Goal: Task Accomplishment & Management: Complete application form

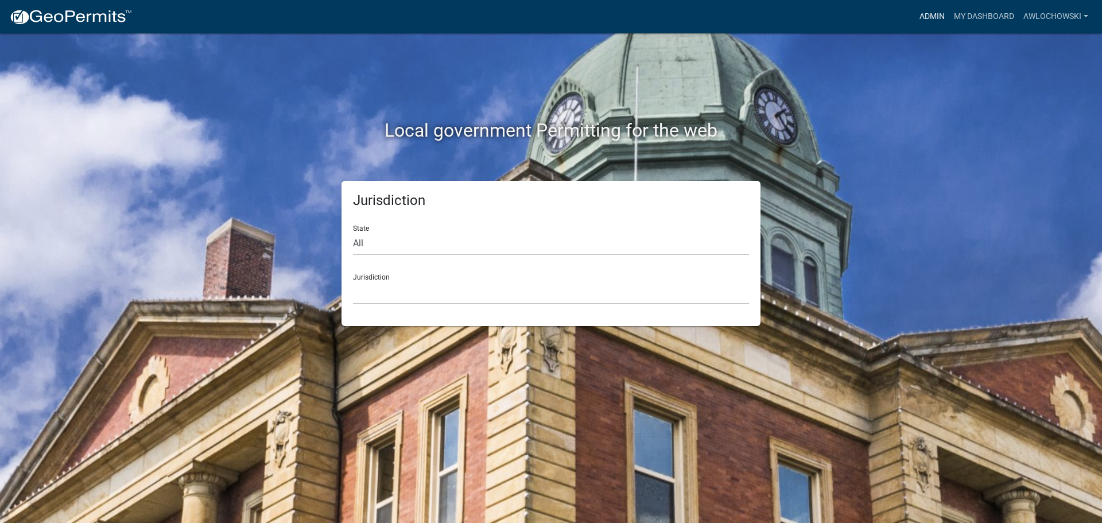
click at [931, 14] on link "Admin" at bounding box center [932, 17] width 34 height 22
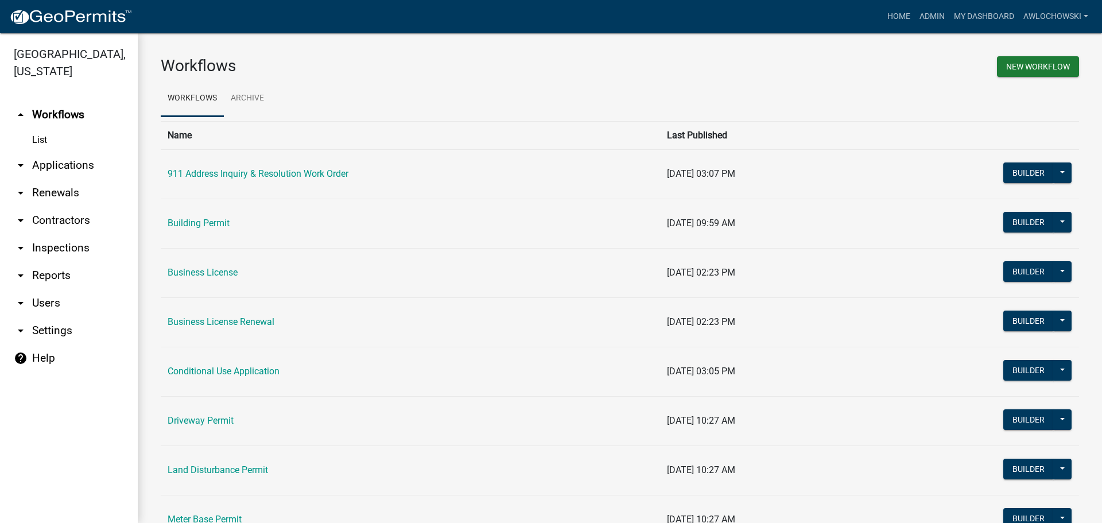
click at [71, 159] on link "arrow_drop_down Applications" at bounding box center [69, 166] width 138 height 28
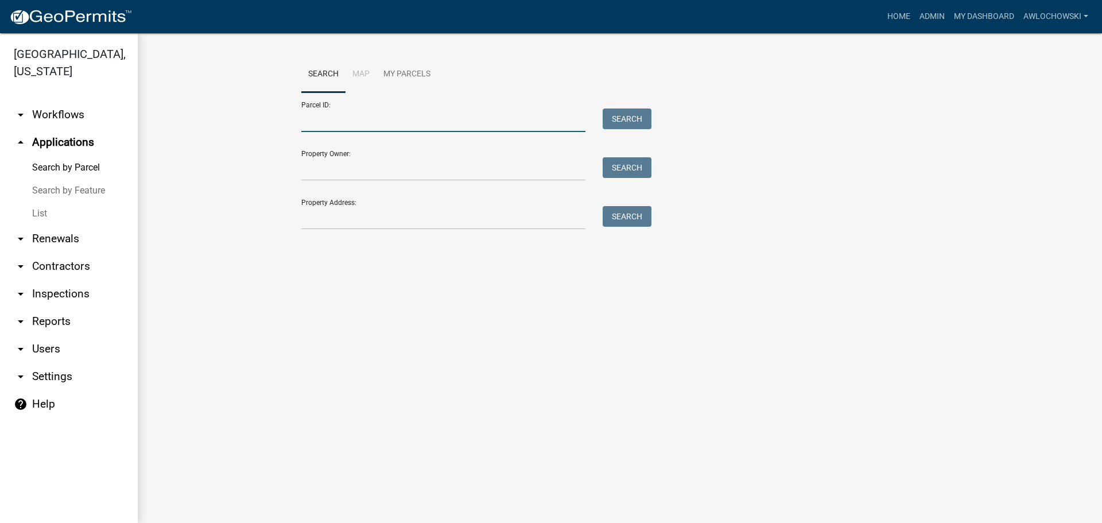
click at [319, 119] on input "Parcel ID:" at bounding box center [443, 121] width 284 height 24
type input "3067 088A"
click at [615, 116] on button "Search" at bounding box center [627, 119] width 49 height 21
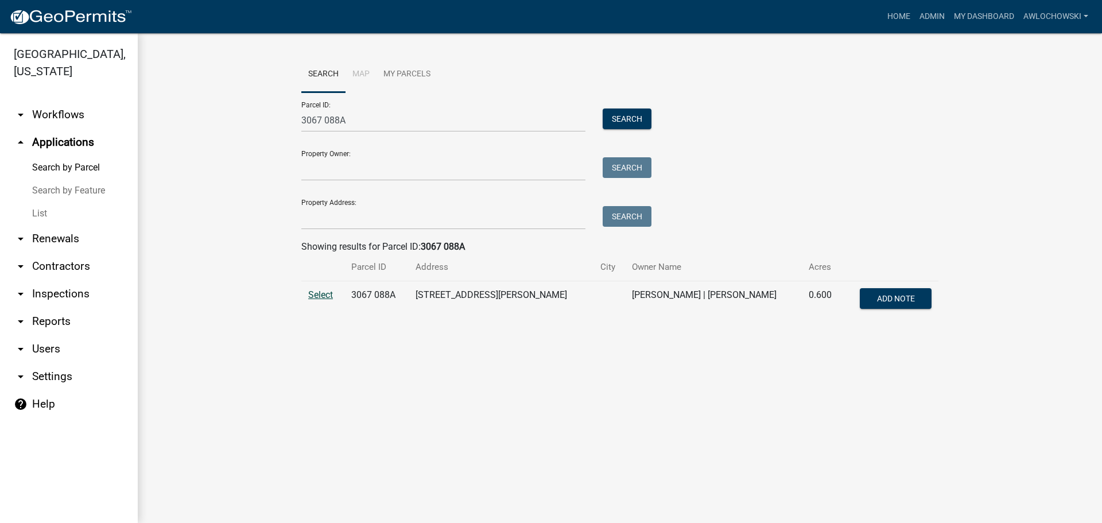
click at [315, 295] on span "Select" at bounding box center [320, 294] width 25 height 11
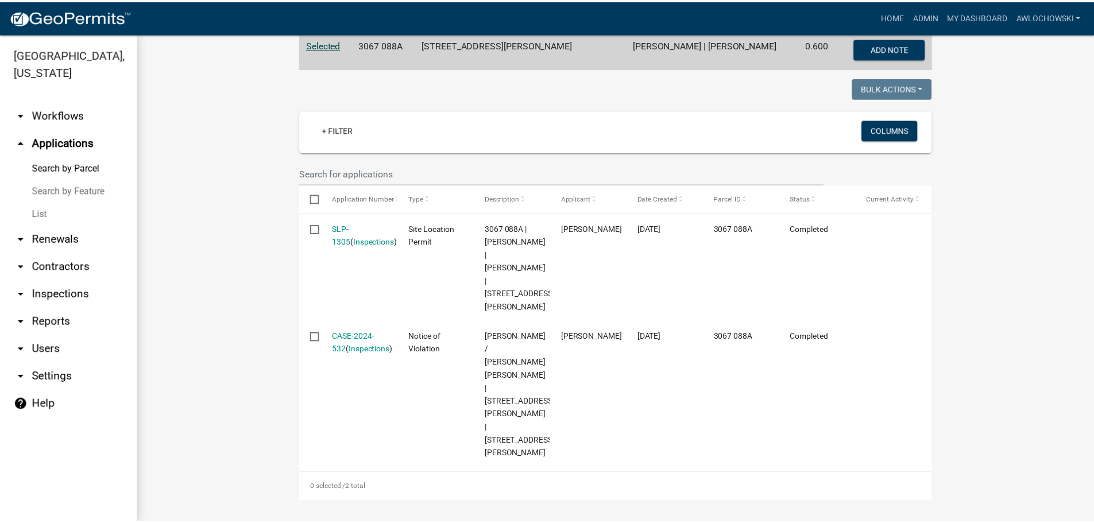
scroll to position [252, 0]
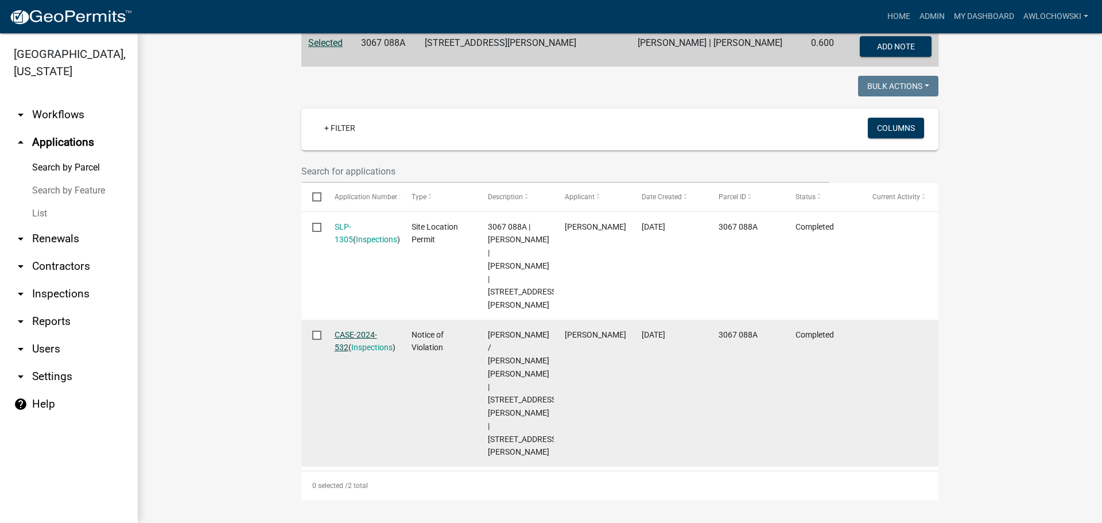
click at [346, 346] on link "CASE-2024-532" at bounding box center [356, 341] width 42 height 22
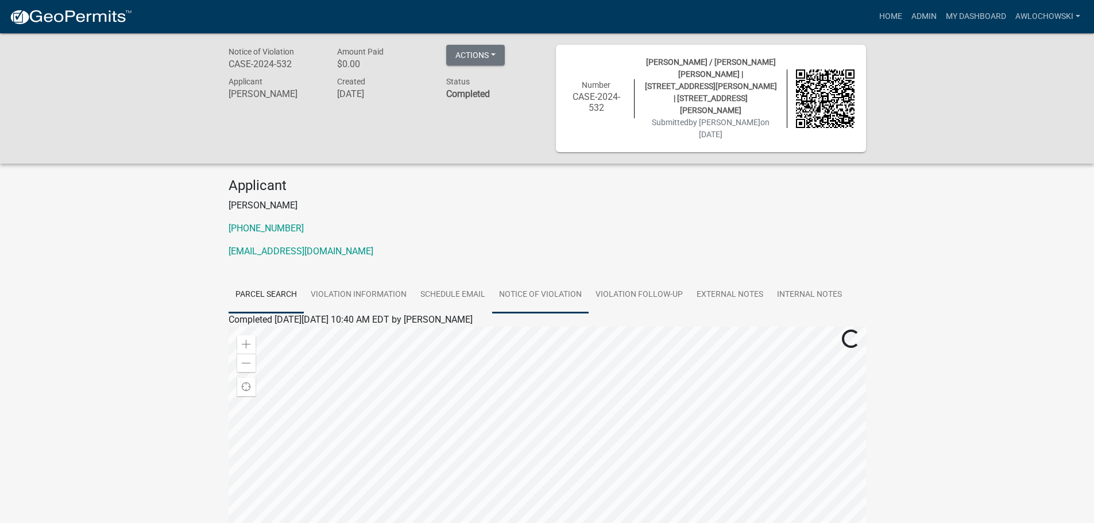
click at [534, 280] on link "Notice of Violation" at bounding box center [540, 295] width 96 height 37
click at [299, 328] on link "Notice of Violation" at bounding box center [265, 333] width 75 height 11
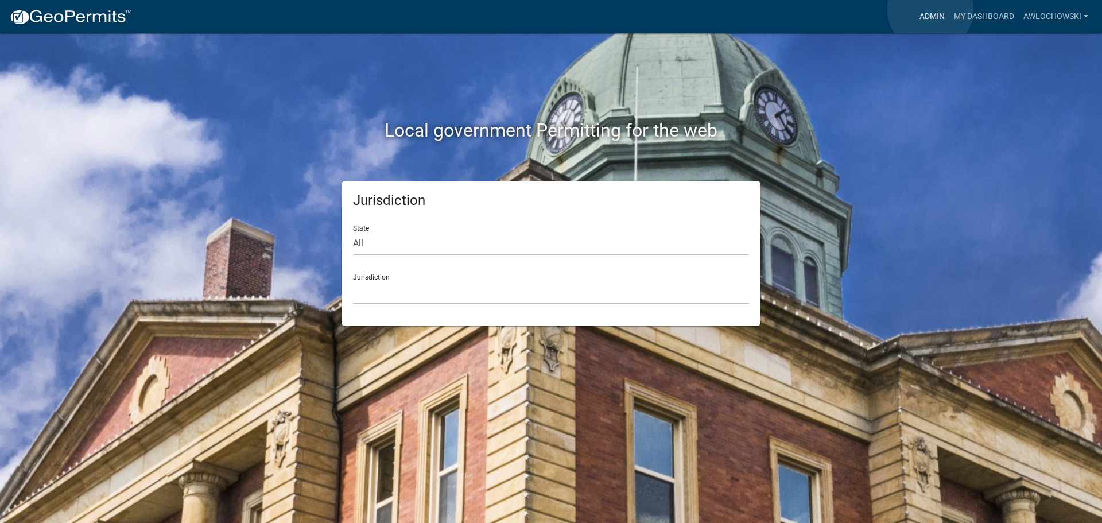
click at [931, 9] on link "Admin" at bounding box center [932, 17] width 34 height 22
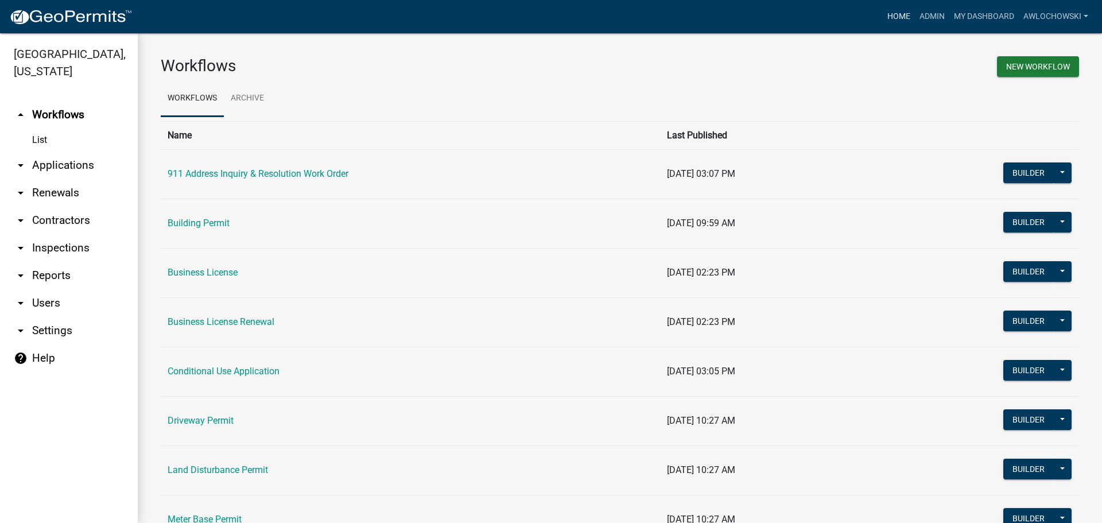
click at [899, 15] on link "Home" at bounding box center [899, 17] width 32 height 22
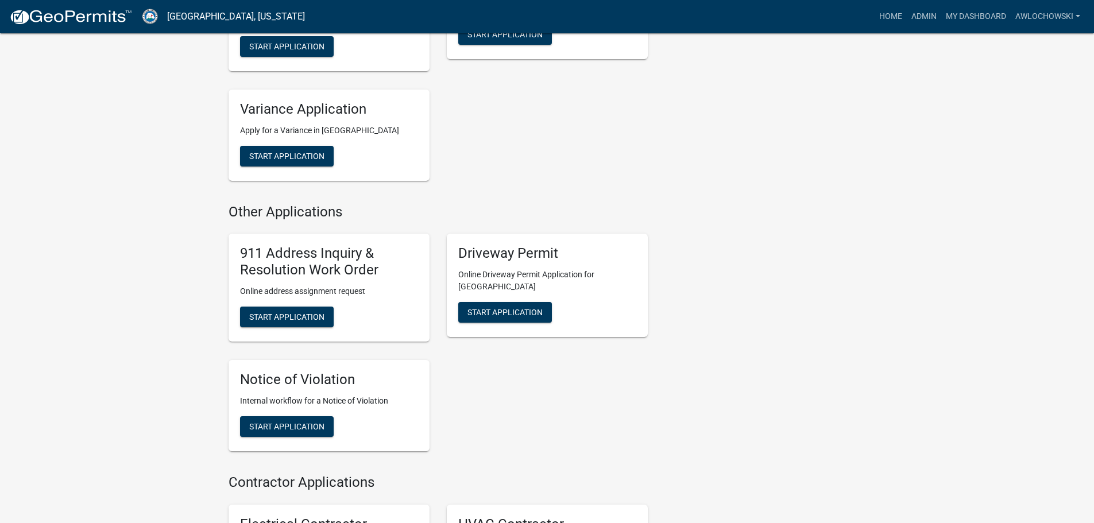
scroll to position [919, 0]
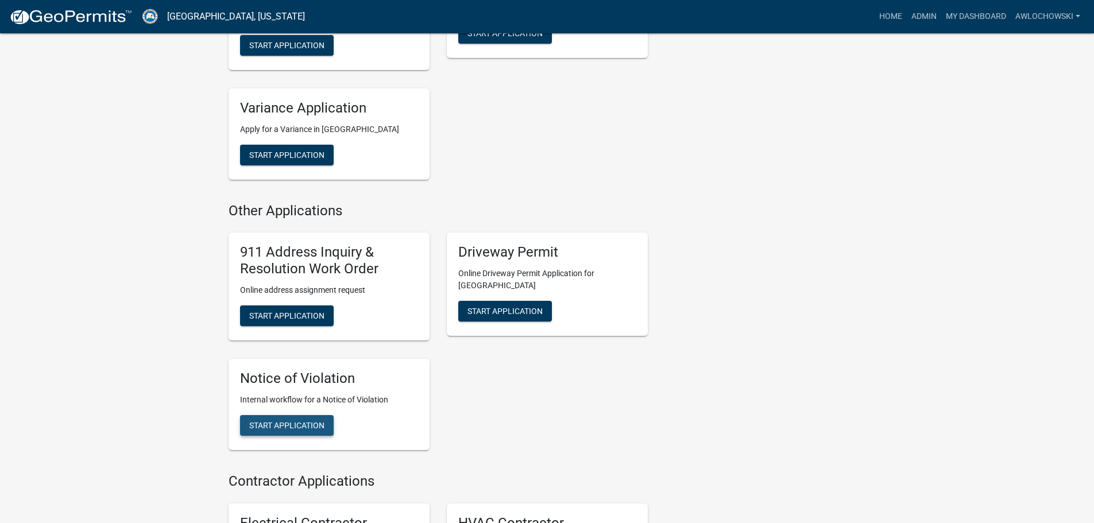
click at [295, 427] on span "Start Application" at bounding box center [286, 424] width 75 height 9
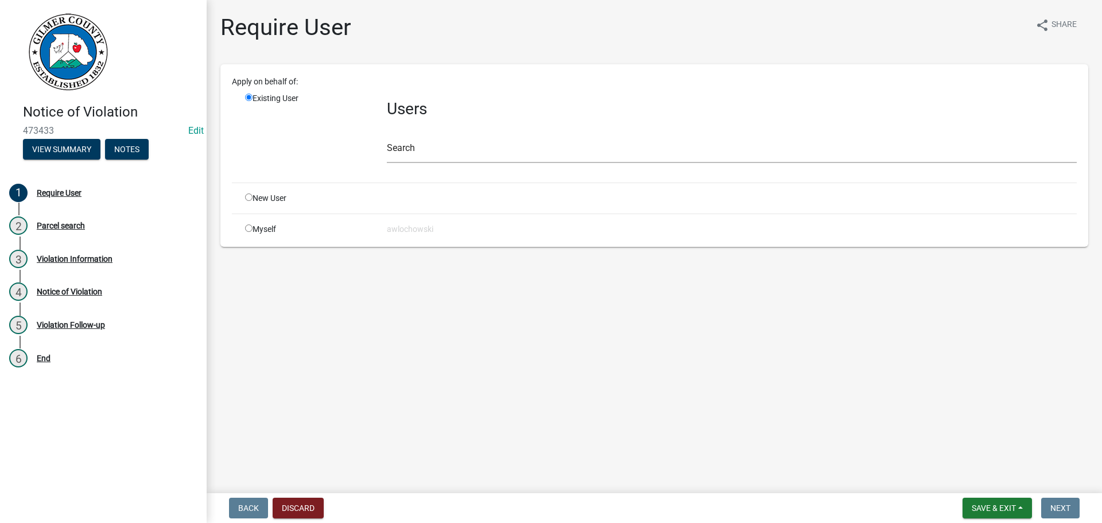
click at [249, 228] on input "radio" at bounding box center [248, 227] width 7 height 7
radio input "true"
radio input "false"
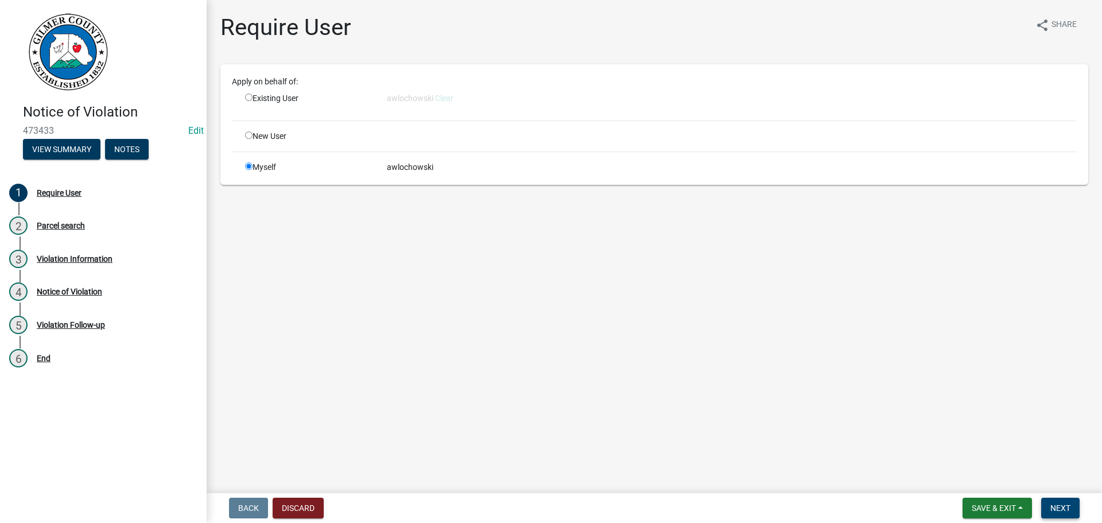
click at [1068, 509] on span "Next" at bounding box center [1061, 507] width 20 height 9
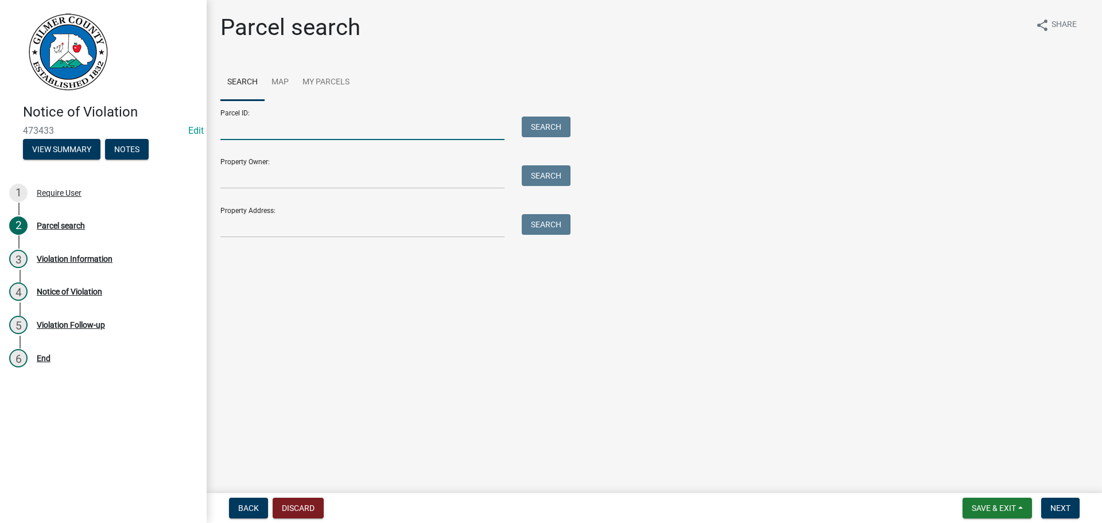
click at [245, 134] on input "Parcel ID:" at bounding box center [362, 129] width 284 height 24
type input "3067 088A"
click at [552, 124] on button "Search" at bounding box center [546, 127] width 49 height 21
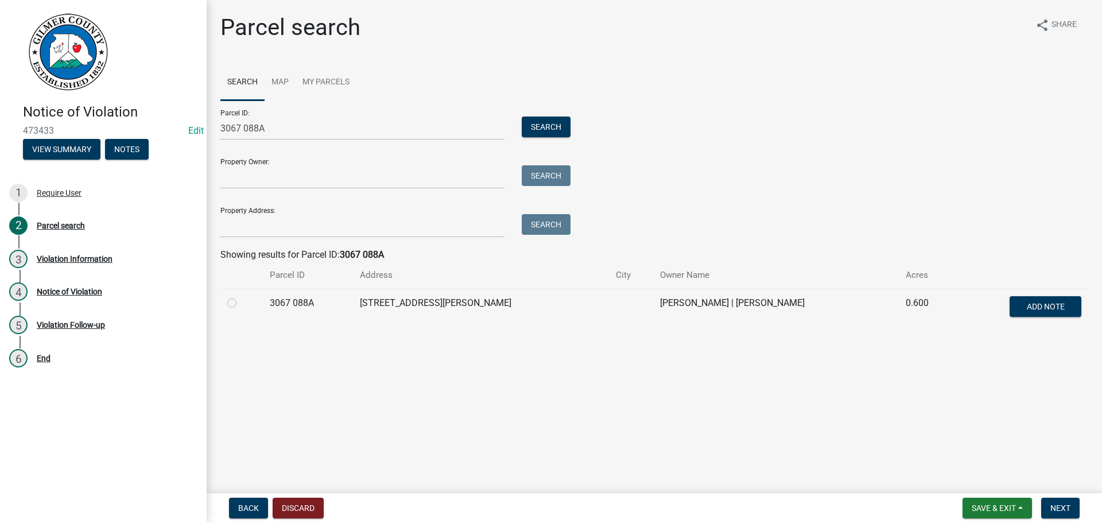
click at [241, 296] on label at bounding box center [241, 296] width 0 height 0
click at [241, 302] on 088A "radio" at bounding box center [244, 299] width 7 height 7
radio 088A "true"
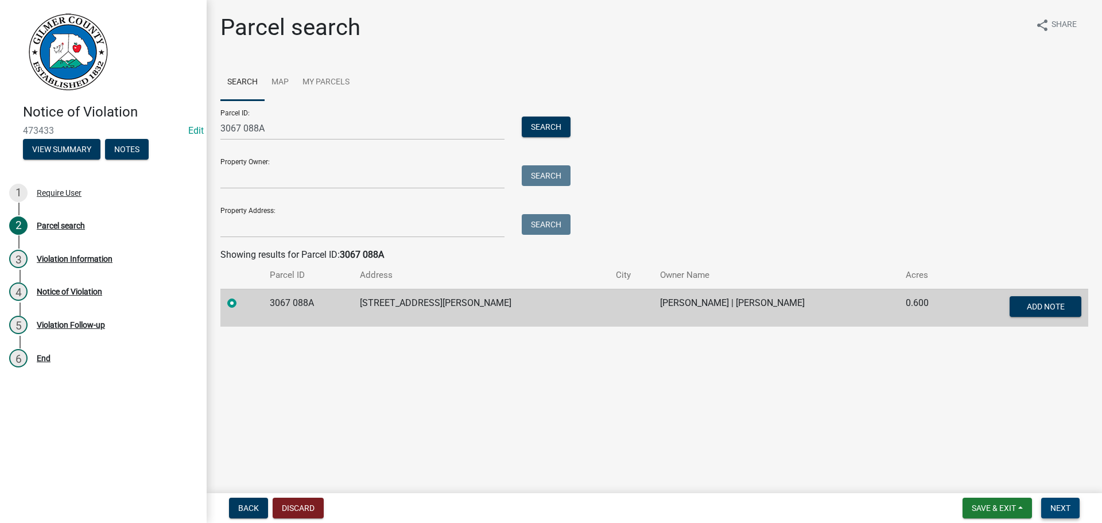
click at [1057, 506] on span "Next" at bounding box center [1061, 507] width 20 height 9
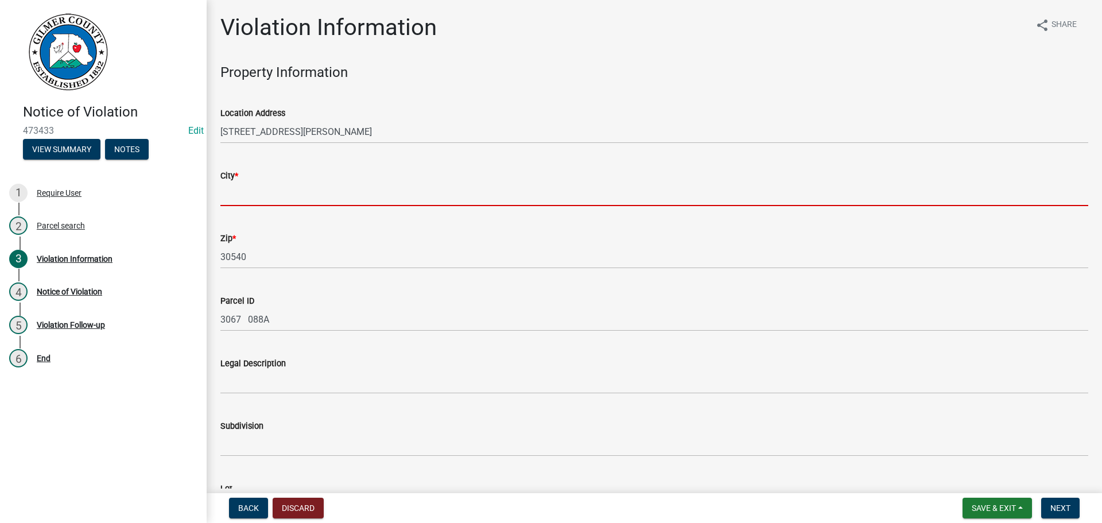
click at [269, 189] on input "City *" at bounding box center [654, 195] width 868 height 24
type input "Ellijay"
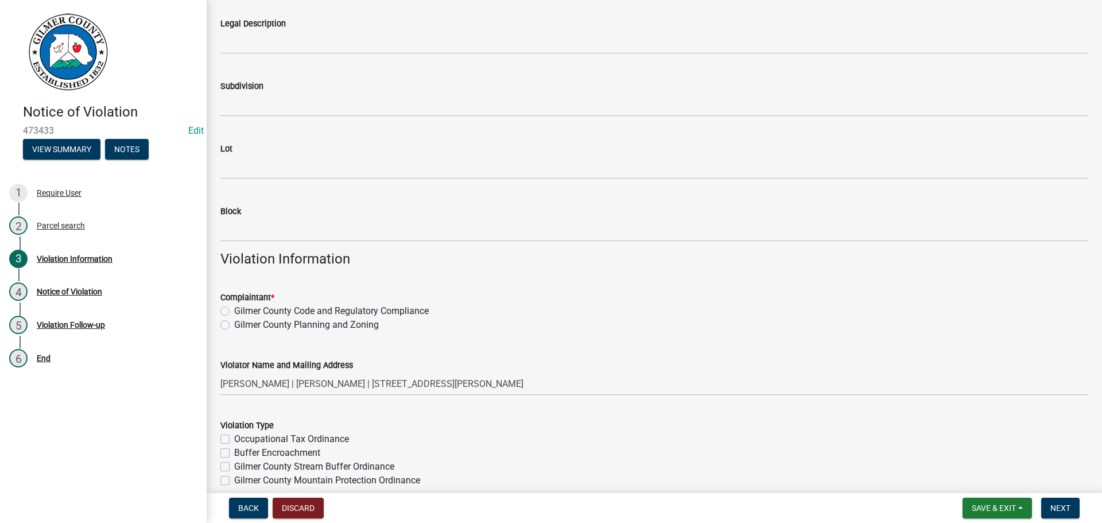
scroll to position [344, 0]
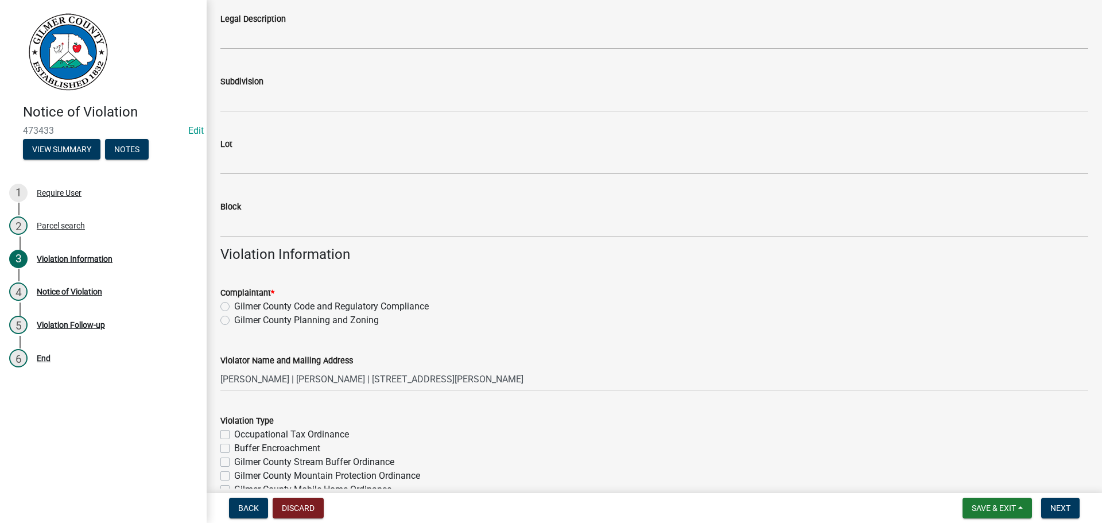
click at [234, 306] on label "Gilmer County Code and Regulatory Compliance" at bounding box center [331, 307] width 195 height 14
click at [234, 306] on input "Gilmer County Code and Regulatory Compliance" at bounding box center [237, 303] width 7 height 7
radio input "true"
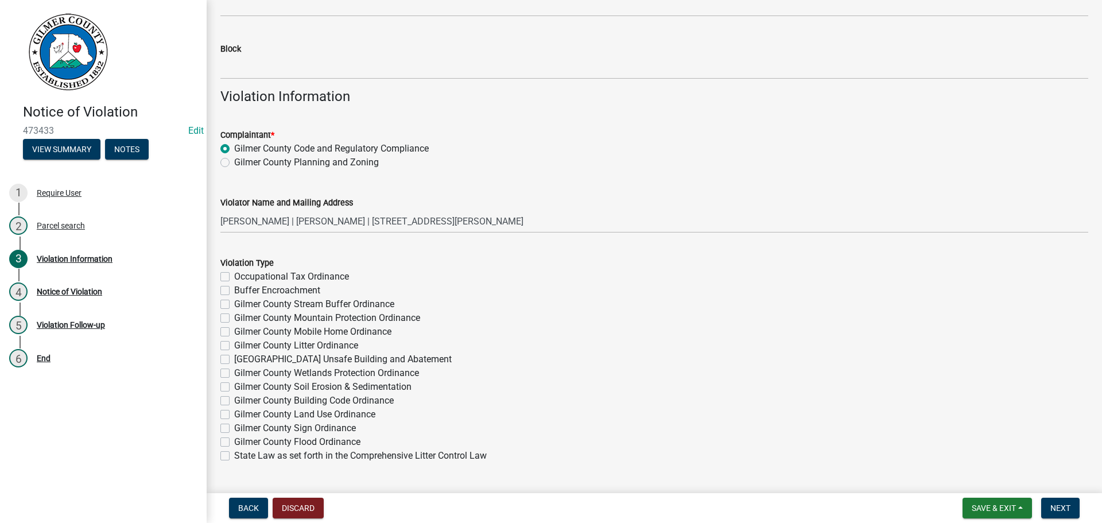
scroll to position [517, 0]
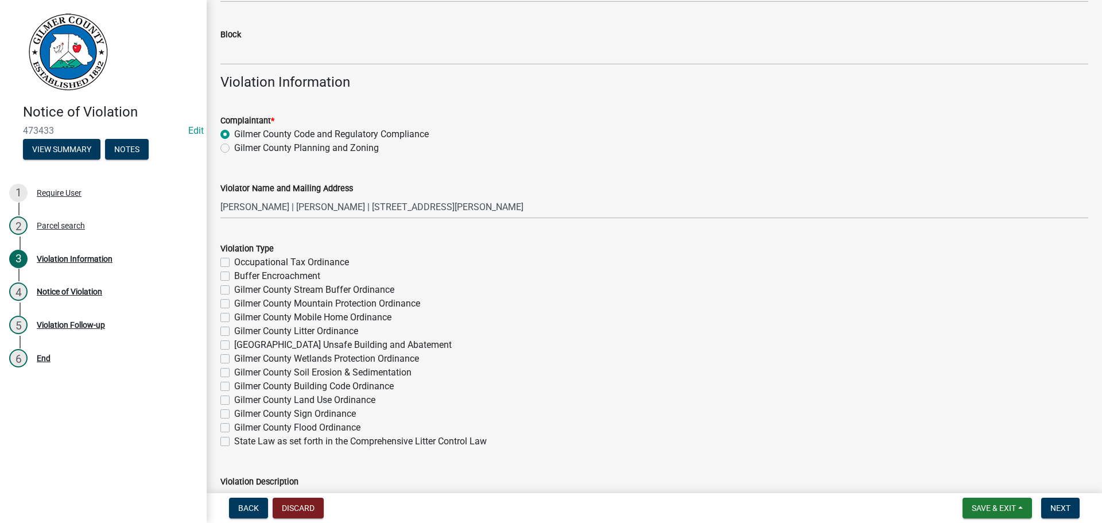
click at [234, 332] on label "Gilmer County Litter Ordinance" at bounding box center [296, 331] width 124 height 14
click at [234, 332] on input "Gilmer County Litter Ordinance" at bounding box center [237, 327] width 7 height 7
checkbox input "true"
checkbox input "false"
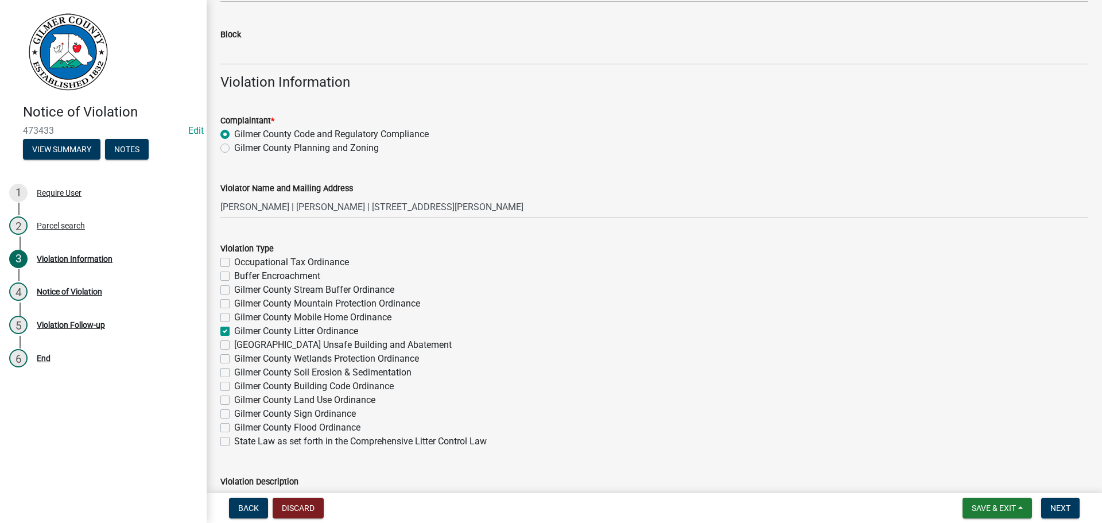
checkbox input "false"
checkbox input "true"
checkbox input "false"
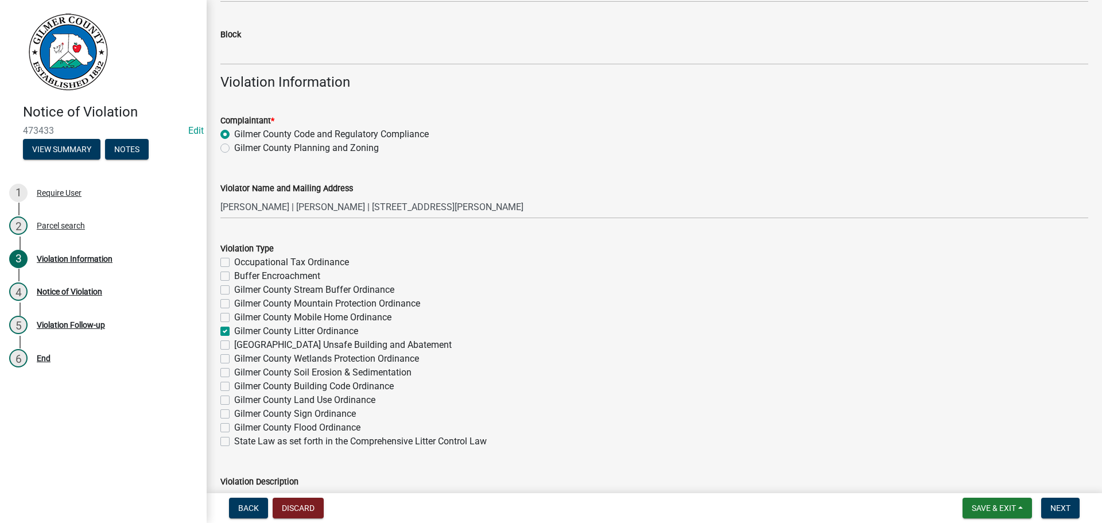
checkbox input "false"
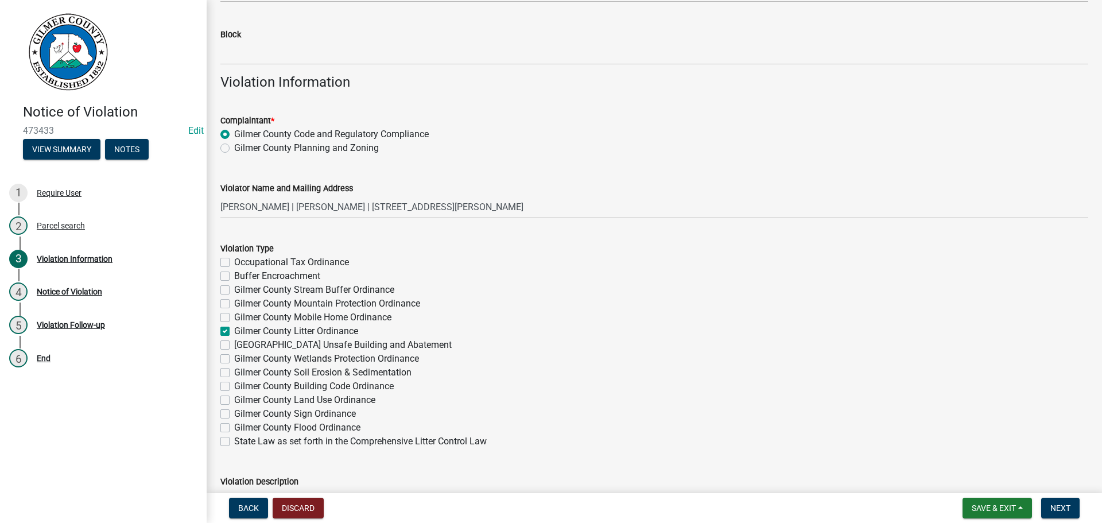
checkbox input "false"
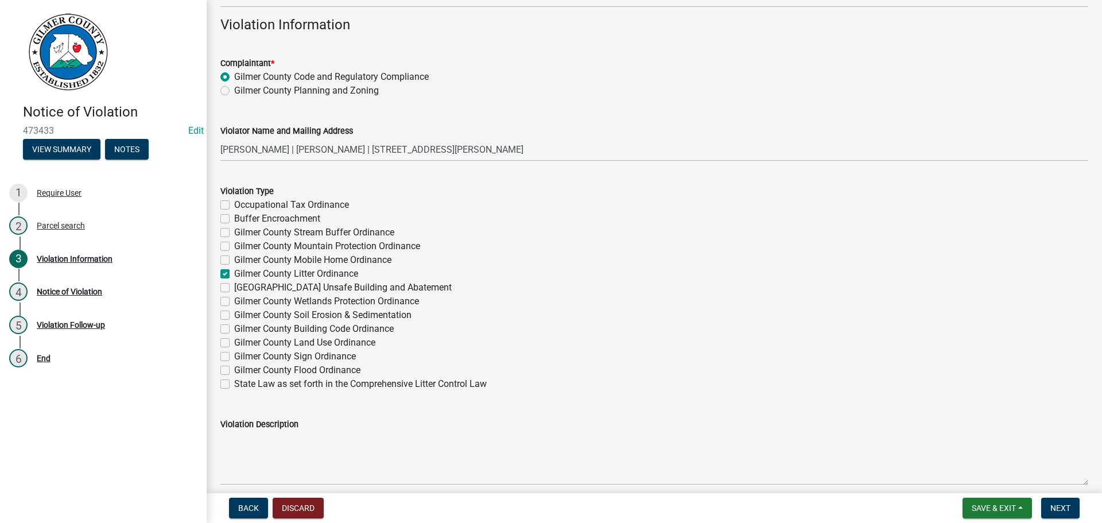
click at [234, 330] on label "Gilmer County Building Code Ordinance" at bounding box center [314, 329] width 160 height 14
click at [234, 330] on input "Gilmer County Building Code Ordinance" at bounding box center [237, 325] width 7 height 7
checkbox input "true"
checkbox input "false"
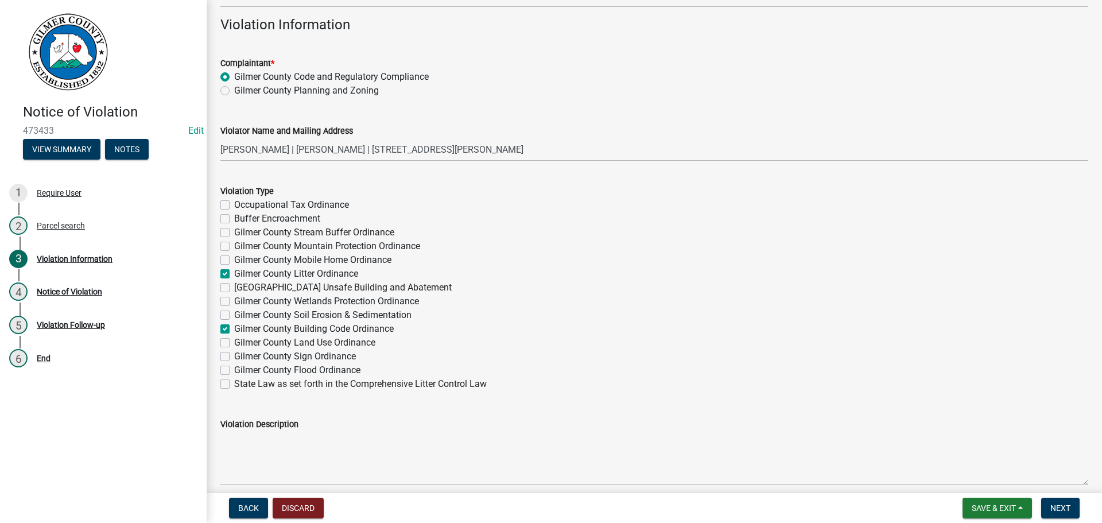
checkbox input "false"
checkbox input "true"
checkbox input "false"
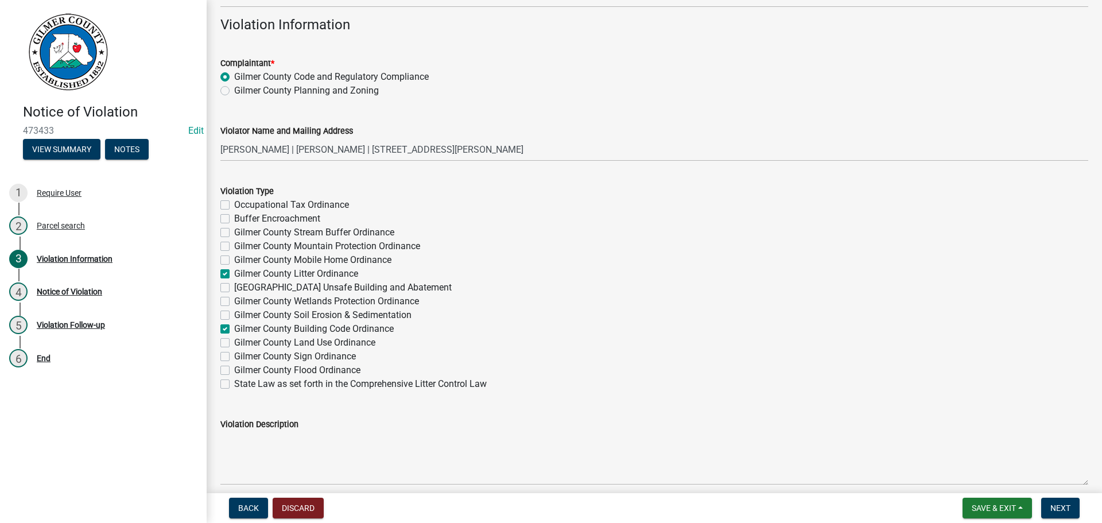
checkbox input "false"
checkbox input "true"
checkbox input "false"
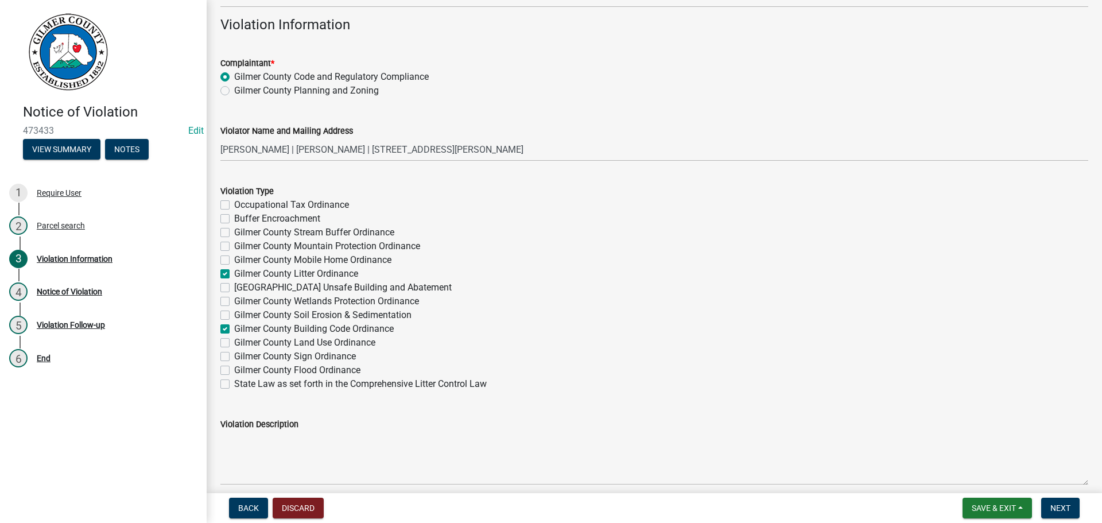
checkbox input "false"
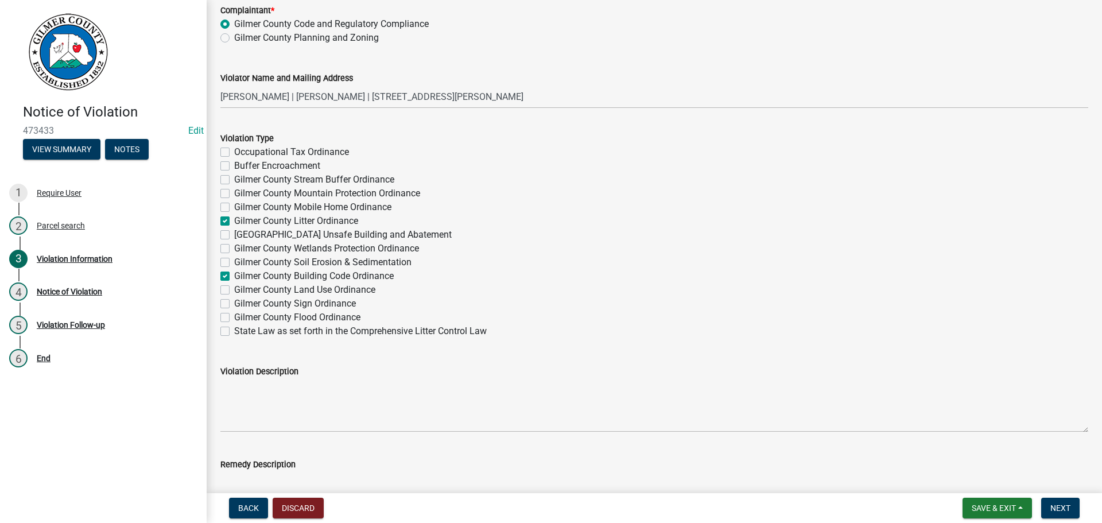
scroll to position [689, 0]
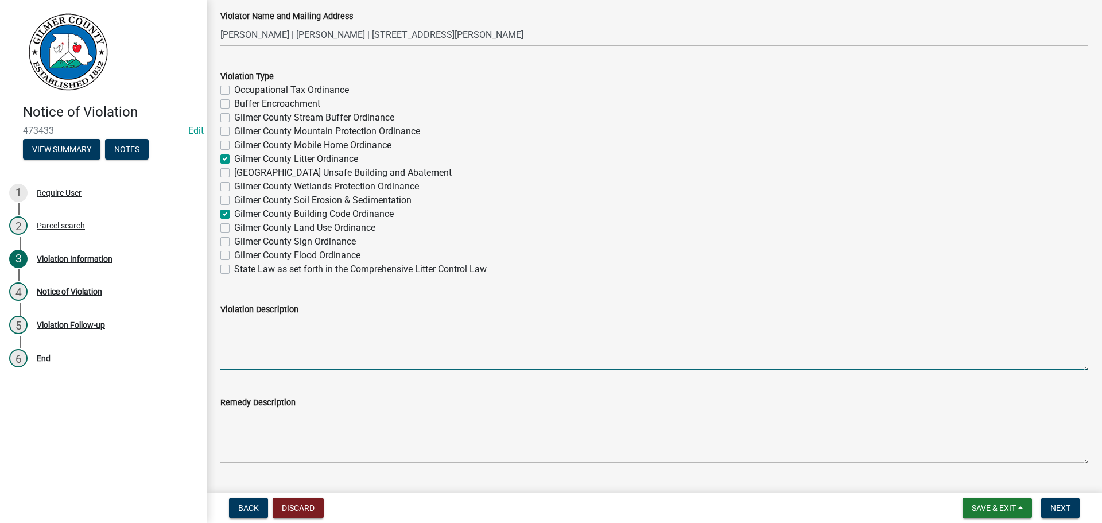
click at [228, 330] on textarea "Violation Description" at bounding box center [654, 343] width 868 height 54
type textarea "Trash, scrap tires. No permit obtained for work on home"
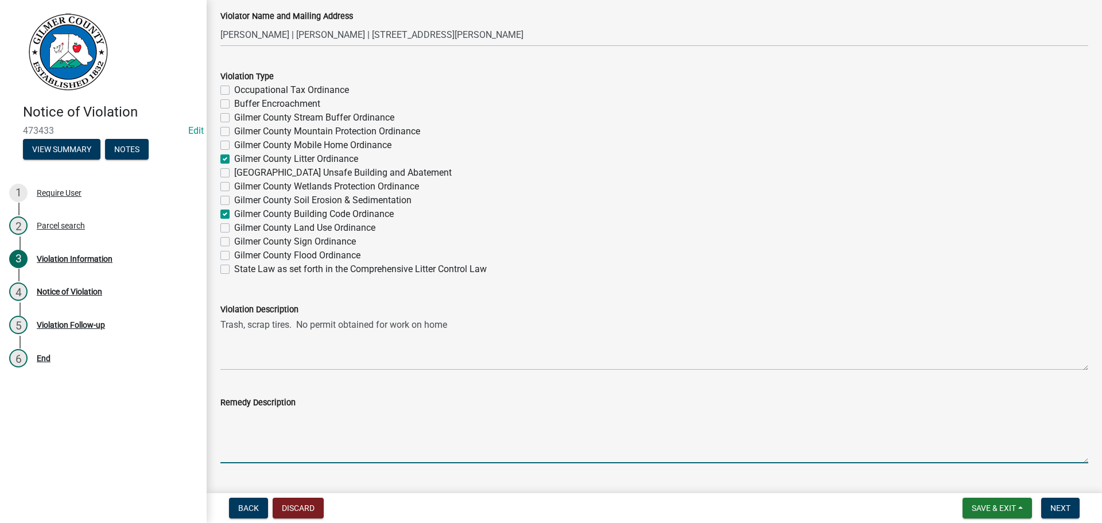
click at [224, 413] on textarea "Remedy Description" at bounding box center [654, 436] width 868 height 54
click at [412, 419] on textarea "Haul off trash and scrap tires. Obtain permit. after" at bounding box center [654, 436] width 868 height 54
click at [434, 411] on textarea "Haul off trash and scrap tires. Obtain permit. After" at bounding box center [654, 436] width 868 height 54
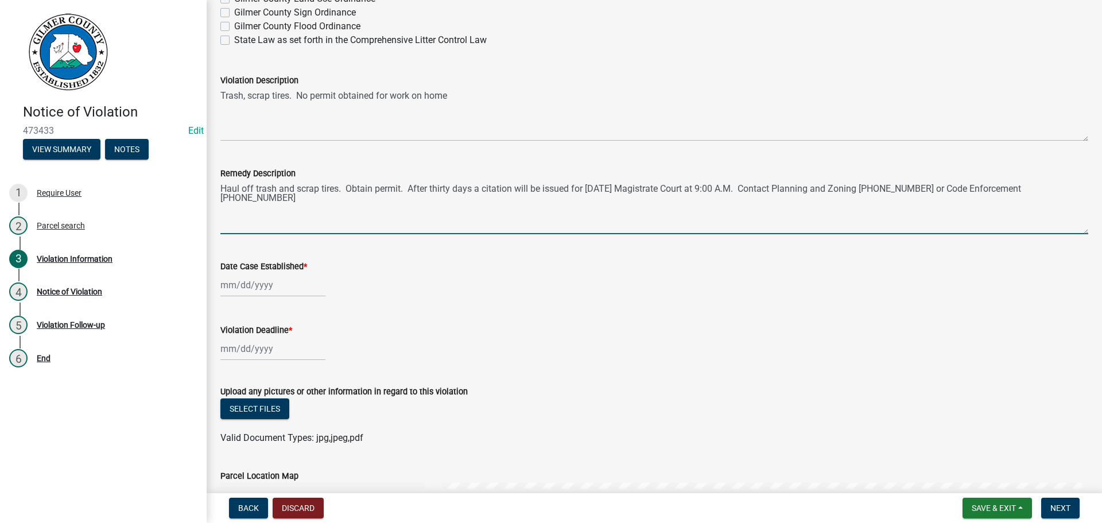
scroll to position [919, 0]
type textarea "Haul off trash and scrap tires. Obtain permit. After thirty days a citation wil…"
select select "9"
select select "2025"
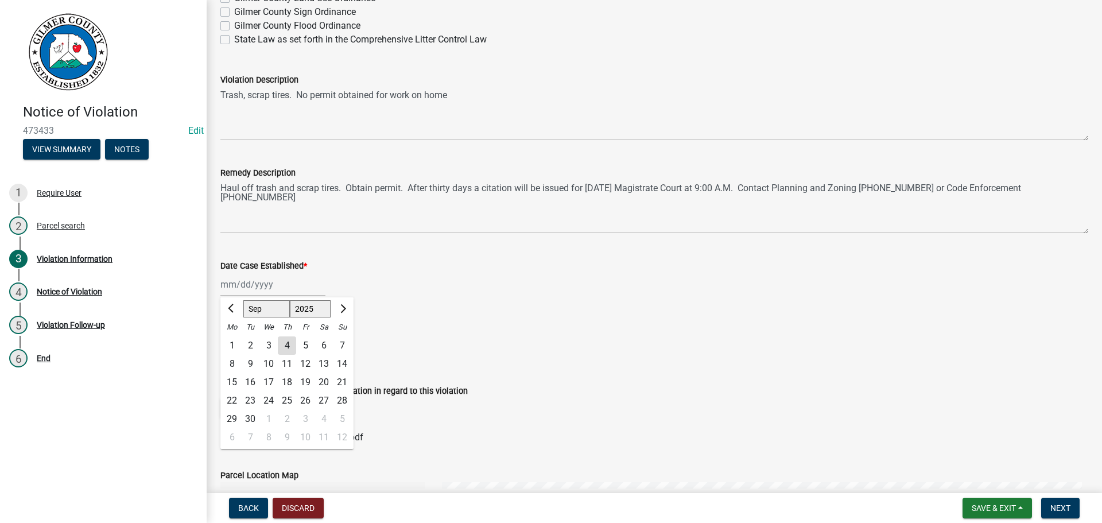
click at [272, 288] on div "[PERSON_NAME] Feb Mar Apr [PERSON_NAME][DATE] Oct Nov [DATE] 1526 1527 1528 152…" at bounding box center [272, 285] width 105 height 24
click at [282, 344] on div "4" at bounding box center [287, 345] width 18 height 18
type input "[DATE]"
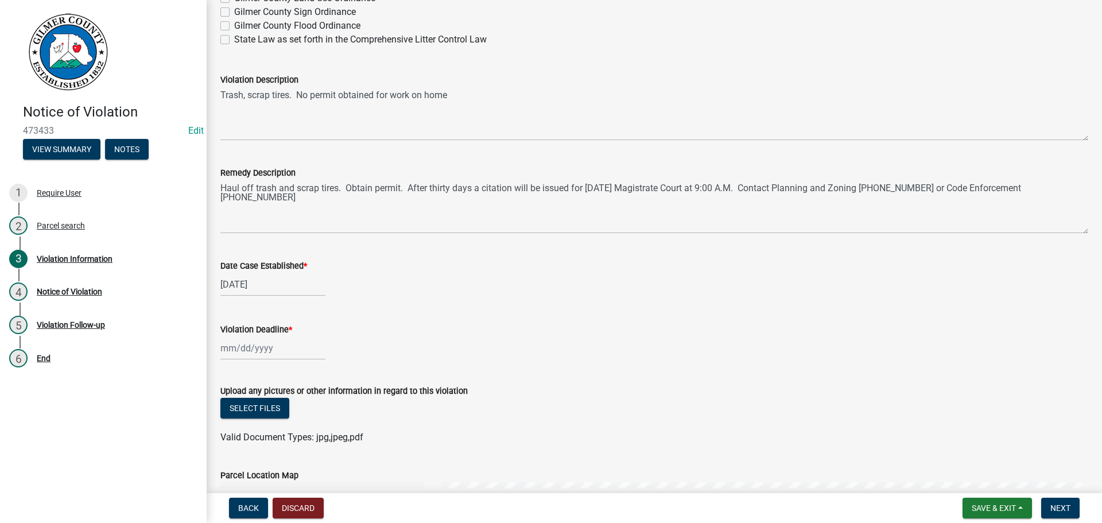
select select "9"
select select "2025"
click at [255, 346] on div "[PERSON_NAME] Feb Mar Apr [PERSON_NAME][DATE] Oct Nov [DATE] 1526 1527 1528 152…" at bounding box center [272, 348] width 105 height 24
click at [273, 195] on select "Jan Feb Mar Apr May Jun [DATE] Aug Sep Oct Nov Dec" at bounding box center [266, 195] width 47 height 17
select select "10"
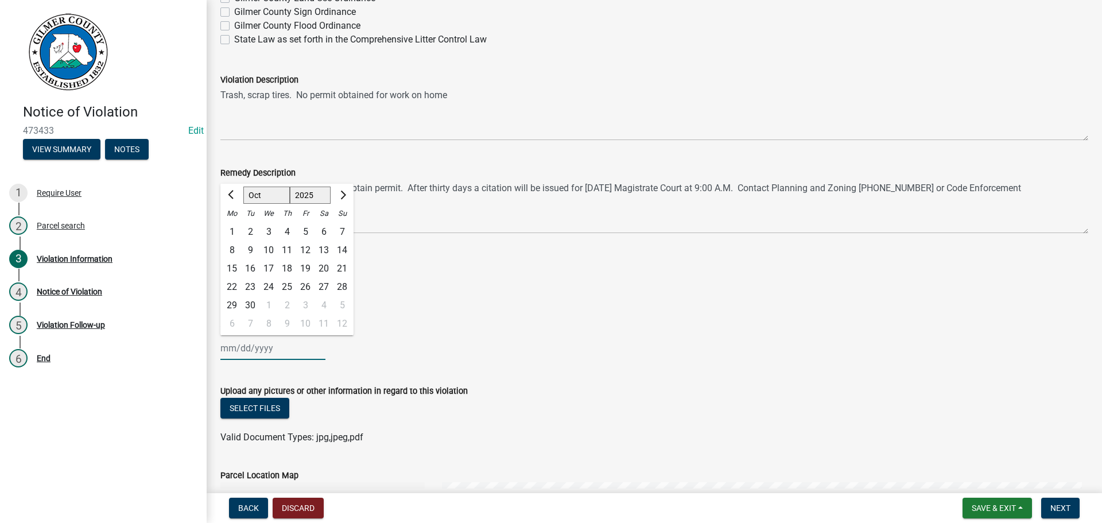
click at [243, 187] on select "Jan Feb Mar Apr May Jun [DATE] Aug Sep Oct Nov Dec" at bounding box center [266, 195] width 47 height 17
click at [326, 231] on div "4" at bounding box center [324, 232] width 18 height 18
type input "[DATE]"
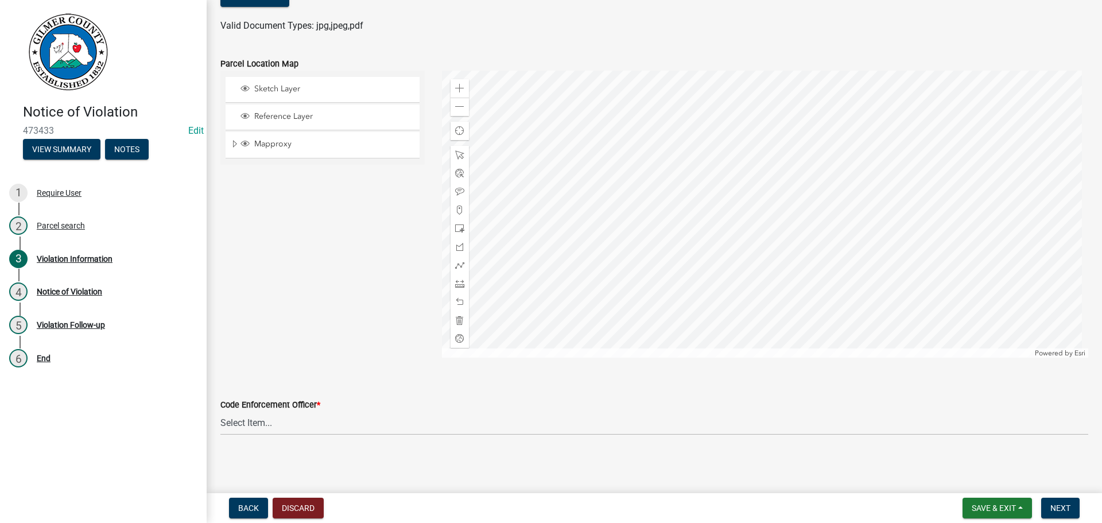
scroll to position [1332, 0]
click at [258, 418] on select "Select Item... [PERSON_NAME] [PERSON_NAME] [PERSON_NAME] [PERSON_NAME] [PERSON_…" at bounding box center [654, 422] width 868 height 24
click at [220, 410] on select "Select Item... [PERSON_NAME] [PERSON_NAME] [PERSON_NAME] [PERSON_NAME] [PERSON_…" at bounding box center [654, 422] width 868 height 24
select select "f3ceb3fd-6d25-43c8-a8d6-5ddeb18f621b"
click at [1052, 503] on span "Next" at bounding box center [1061, 507] width 20 height 9
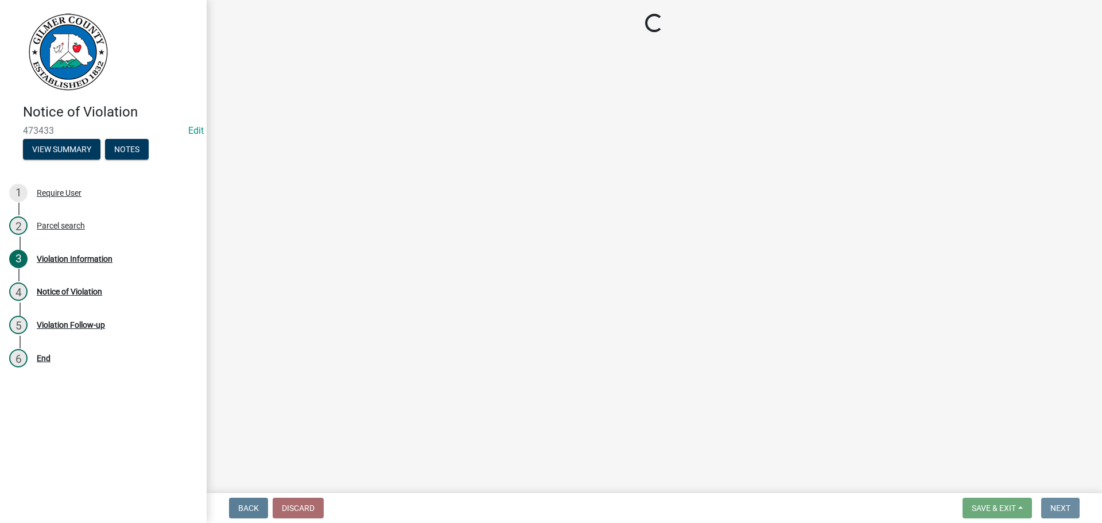
scroll to position [0, 0]
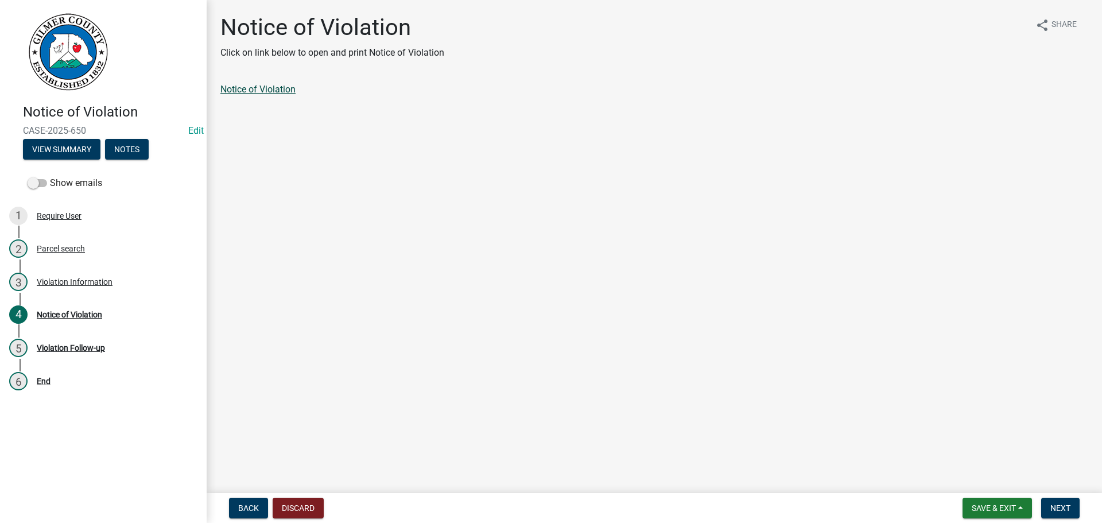
click at [285, 92] on link "Notice of Violation" at bounding box center [257, 89] width 75 height 11
click at [249, 507] on span "Back" at bounding box center [248, 507] width 21 height 9
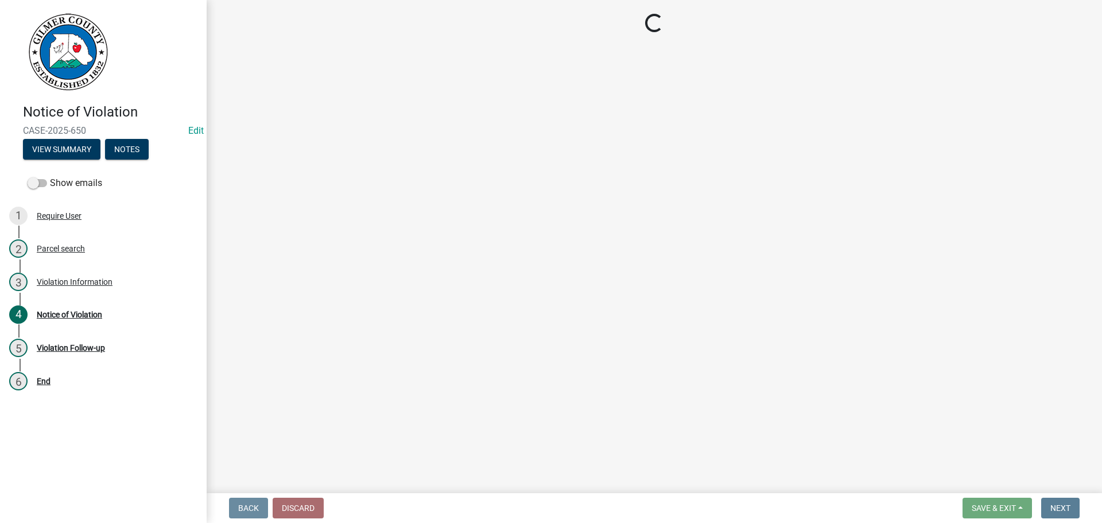
select select "f3ceb3fd-6d25-43c8-a8d6-5ddeb18f621b"
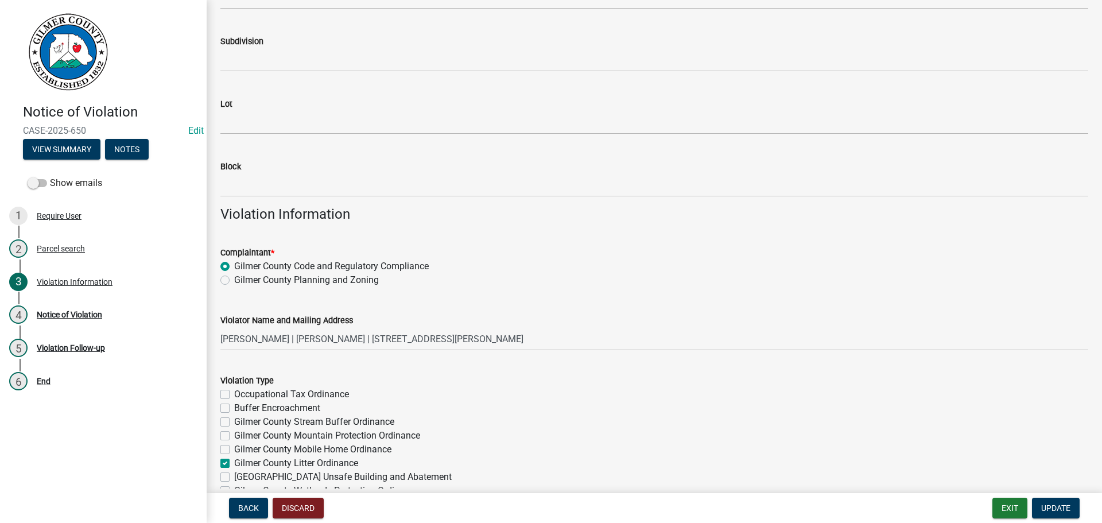
scroll to position [402, 0]
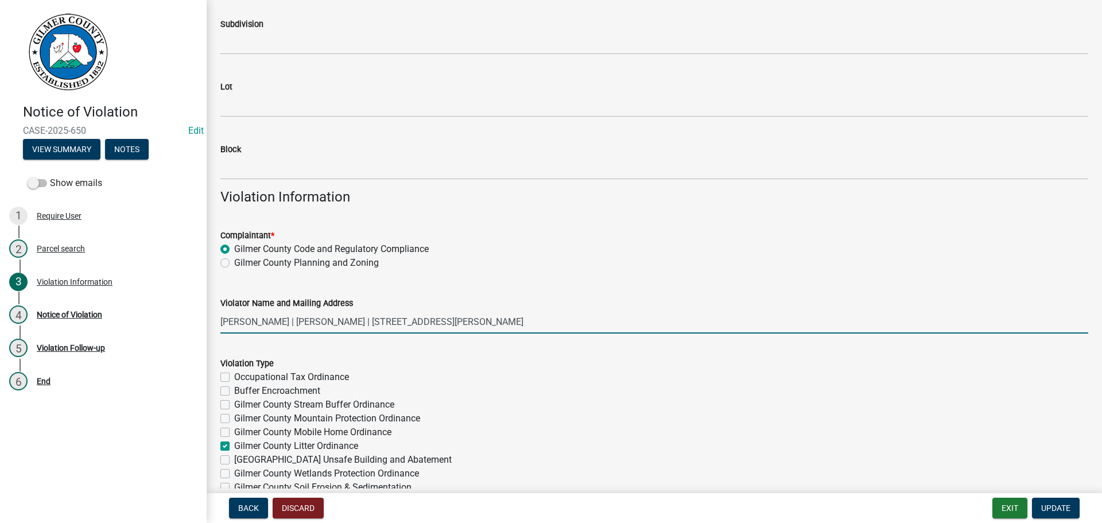
click at [290, 320] on input "[PERSON_NAME] | [PERSON_NAME] | [STREET_ADDRESS][PERSON_NAME]" at bounding box center [654, 322] width 868 height 24
click at [266, 320] on input "| [PERSON_NAME] | [STREET_ADDRESS][PERSON_NAME]" at bounding box center [654, 322] width 868 height 24
click at [311, 321] on input "[PERSON_NAME] | [STREET_ADDRESS][PERSON_NAME]" at bounding box center [654, 322] width 868 height 24
click at [374, 322] on input "[PERSON_NAME] [PERSON_NAME] | [STREET_ADDRESS][PERSON_NAME]" at bounding box center [654, 322] width 868 height 24
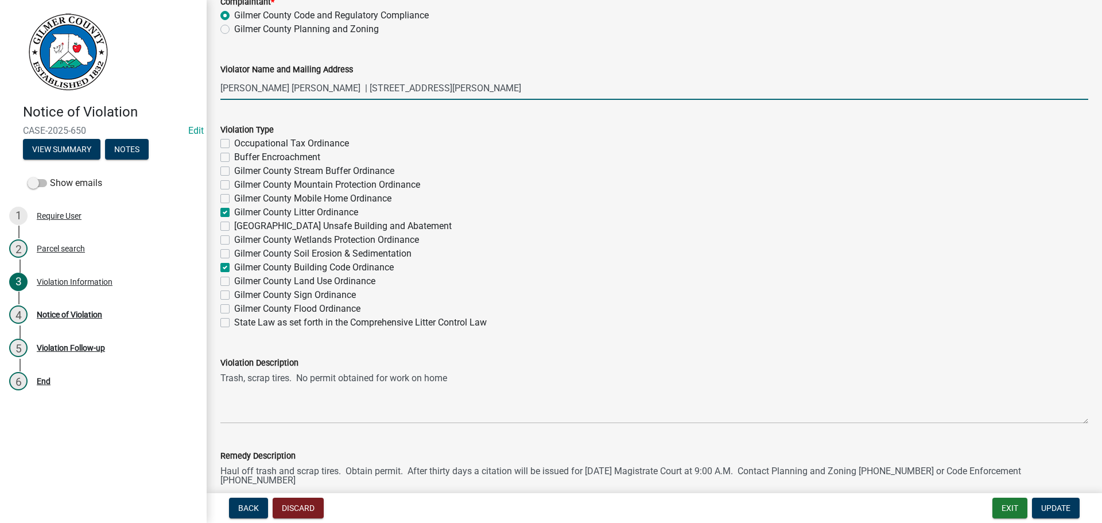
scroll to position [689, 0]
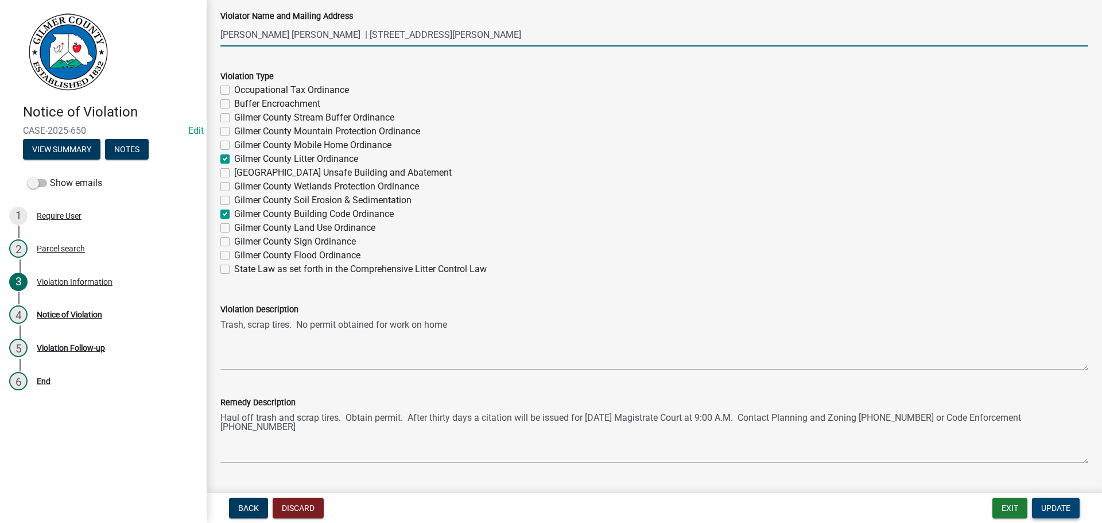
type input "[PERSON_NAME] [PERSON_NAME] | [STREET_ADDRESS][PERSON_NAME]"
click at [1052, 503] on span "Update" at bounding box center [1055, 507] width 29 height 9
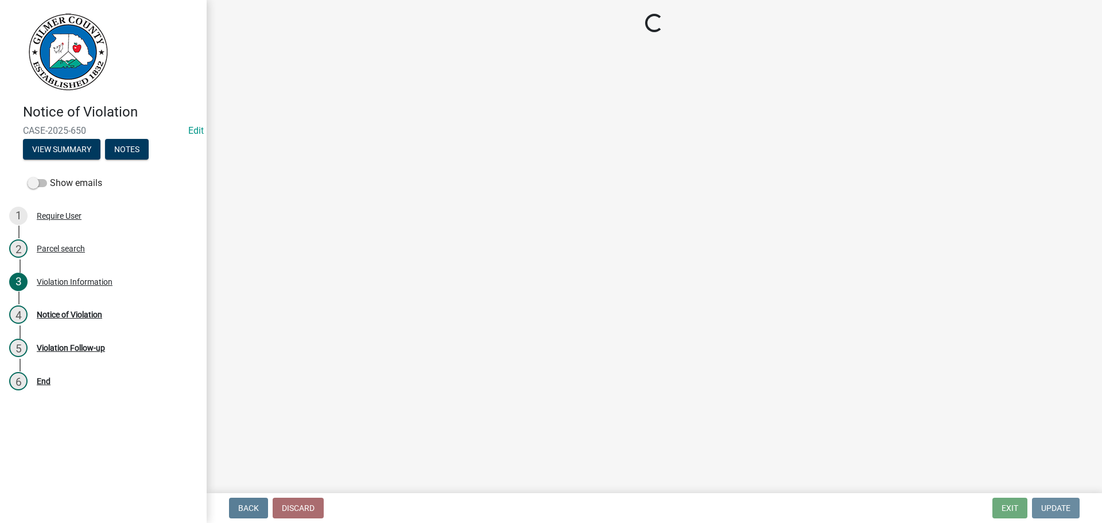
scroll to position [0, 0]
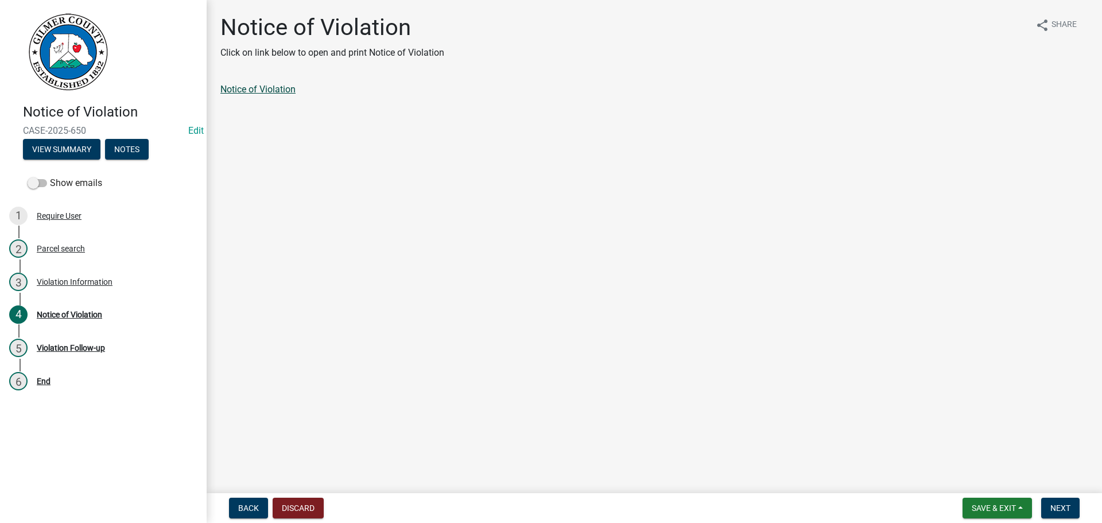
click at [252, 88] on link "Notice of Violation" at bounding box center [257, 89] width 75 height 11
